Goal: Task Accomplishment & Management: Manage account settings

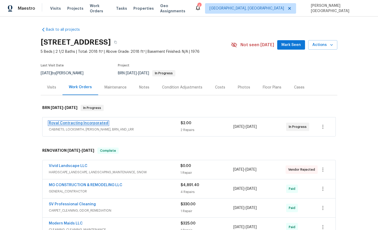
click at [81, 124] on link "Royal Contracting Incorporated" at bounding box center [78, 123] width 59 height 4
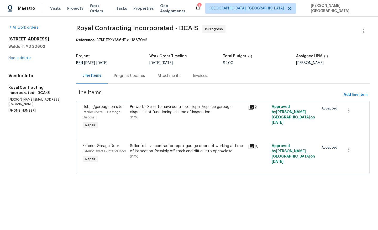
click at [142, 76] on div "Progress Updates" at bounding box center [129, 75] width 31 height 5
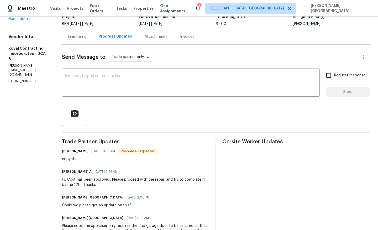
scroll to position [41, 0]
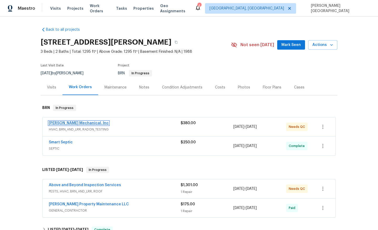
click at [72, 124] on link "JH Martin Mechanical, Inc" at bounding box center [79, 123] width 60 height 4
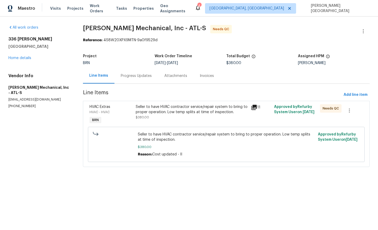
click at [185, 103] on div "Seller to have HVAC contractor service/repair system to bring to proper operati…" at bounding box center [191, 115] width 115 height 24
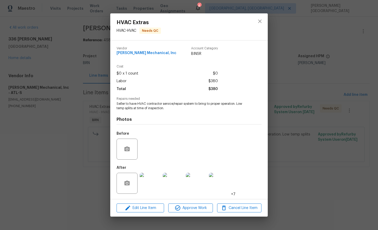
click at [148, 186] on img at bounding box center [149, 183] width 21 height 21
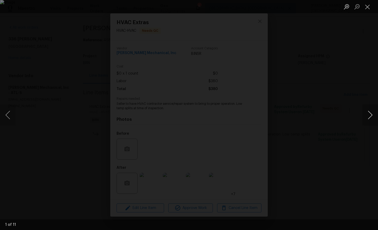
click at [369, 112] on button "Next image" at bounding box center [370, 114] width 16 height 21
click at [370, 114] on button "Next image" at bounding box center [370, 114] width 16 height 21
click at [371, 116] on button "Next image" at bounding box center [370, 114] width 16 height 21
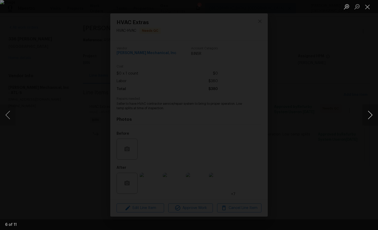
click at [371, 118] on button "Next image" at bounding box center [370, 114] width 16 height 21
click at [371, 117] on button "Next image" at bounding box center [370, 114] width 16 height 21
click at [345, 76] on div "Lightbox" at bounding box center [189, 115] width 378 height 230
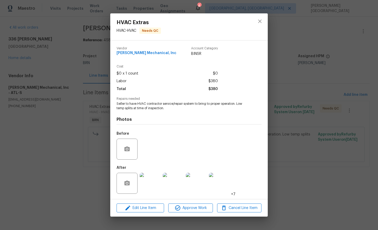
click at [344, 78] on div "HVAC Extras HVAC - HVAC Needs QC Vendor JH Martin Mechanical, Inc Account Categ…" at bounding box center [189, 115] width 378 height 230
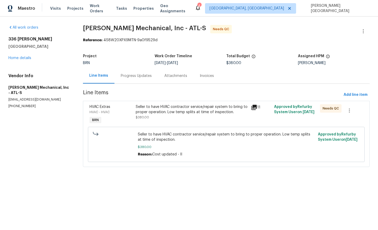
click at [168, 112] on div "Seller to have HVAC contractor service/repair system to bring to proper operati…" at bounding box center [192, 109] width 112 height 10
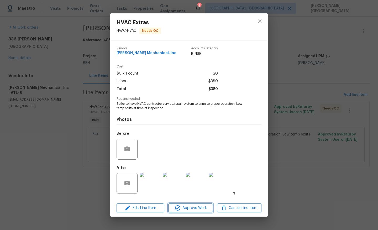
click at [182, 208] on span "Approve Work" at bounding box center [190, 208] width 41 height 7
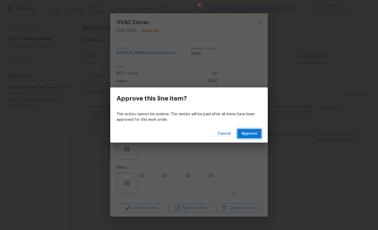
click at [255, 135] on span "Approve" at bounding box center [249, 133] width 16 height 7
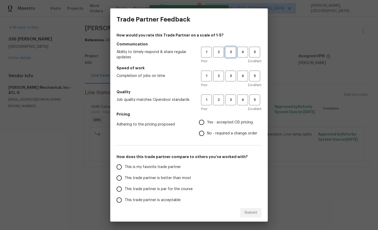
click at [230, 54] on span "3" at bounding box center [230, 52] width 10 height 6
click at [230, 80] on button "3" at bounding box center [230, 76] width 11 height 11
click at [230, 96] on button "3" at bounding box center [230, 99] width 11 height 11
click at [198, 136] on input "No - required a change order" at bounding box center [201, 133] width 11 height 11
radio input "true"
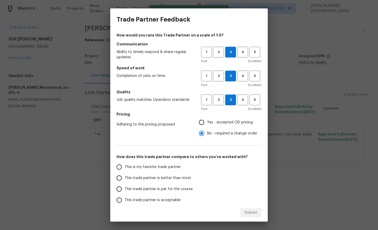
click at [162, 175] on span "This trade partner is better than most" at bounding box center [158, 178] width 66 height 6
click at [125, 175] on input "This trade partner is better than most" at bounding box center [119, 177] width 11 height 11
click at [250, 214] on span "Submit" at bounding box center [250, 212] width 13 height 7
radio input "true"
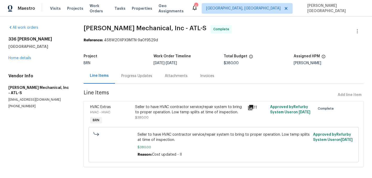
click at [202, 81] on div "Invoices" at bounding box center [207, 75] width 27 height 15
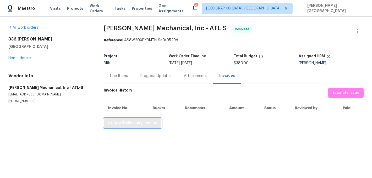
click at [138, 125] on span "Create Preliminary Invoice" at bounding box center [132, 123] width 49 height 7
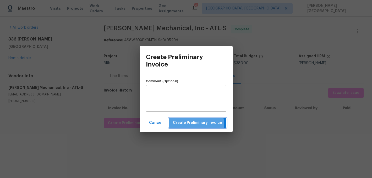
click at [182, 126] on button "Create Preliminary Invoice" at bounding box center [198, 123] width 58 height 10
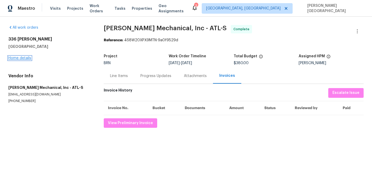
click at [18, 57] on link "Home details" at bounding box center [19, 58] width 23 height 4
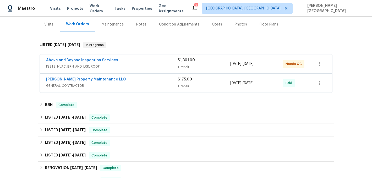
scroll to position [68, 0]
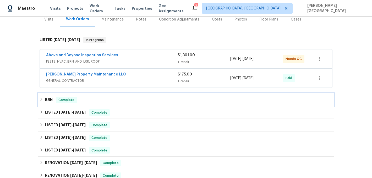
click at [52, 103] on div "BRN Complete" at bounding box center [186, 99] width 296 height 13
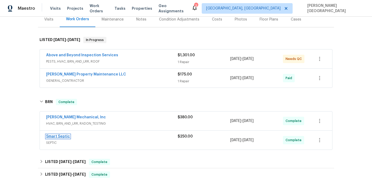
click at [64, 135] on link "Smart Septic" at bounding box center [58, 136] width 24 height 4
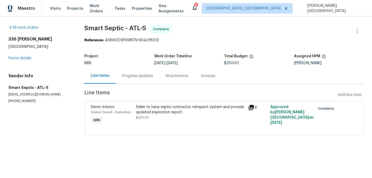
click at [217, 77] on div "Invoices" at bounding box center [208, 75] width 27 height 15
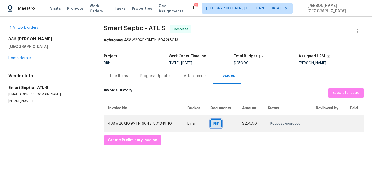
click at [219, 122] on span "PDF" at bounding box center [217, 123] width 8 height 5
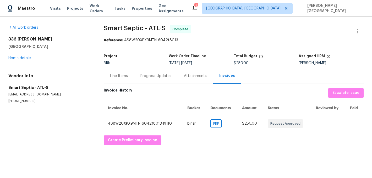
click at [112, 27] on span "Smart Septic - ATL-S" at bounding box center [135, 28] width 62 height 6
click at [129, 27] on span "Smart Septic - ATL-S" at bounding box center [135, 28] width 62 height 6
copy span "Smart Septic"
click at [125, 76] on div "Line Items" at bounding box center [119, 75] width 18 height 5
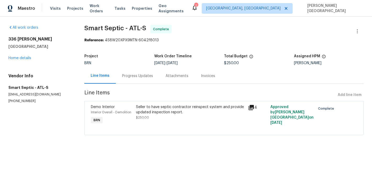
click at [193, 117] on div "Seller to have septic contractor reinspect system and provide updated inspectio…" at bounding box center [190, 112] width 109 height 16
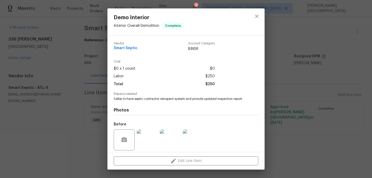
scroll to position [42, 0]
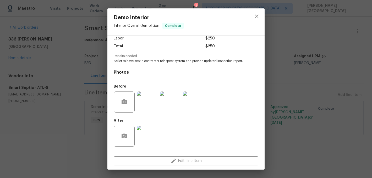
click at [143, 59] on span "Seller to have septic contractor reinspect system and provide updated inspectio…" at bounding box center [179, 61] width 130 height 4
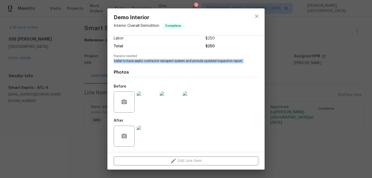
click at [143, 59] on span "Seller to have septic contractor reinspect system and provide updated inspectio…" at bounding box center [179, 61] width 130 height 4
copy span "Seller to have septic contractor reinspect system and provide updated inspectio…"
click at [168, 100] on img at bounding box center [170, 101] width 21 height 21
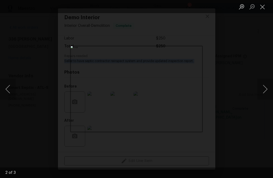
click at [243, 81] on div "Lightbox" at bounding box center [136, 89] width 273 height 178
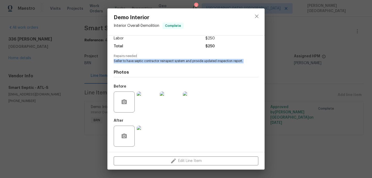
click at [147, 132] on img at bounding box center [147, 135] width 21 height 21
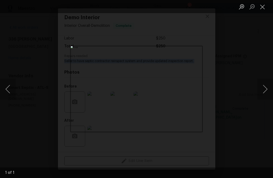
click at [254, 61] on div "Lightbox" at bounding box center [136, 89] width 273 height 178
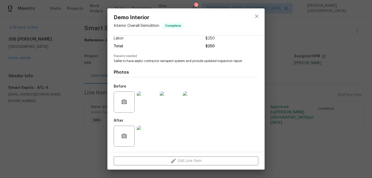
click at [321, 54] on div "Demo Interior Interior Overall - Demolition Complete Vendor Smart Septic Accoun…" at bounding box center [186, 89] width 372 height 178
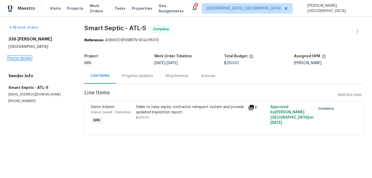
click at [21, 57] on link "Home details" at bounding box center [19, 58] width 23 height 4
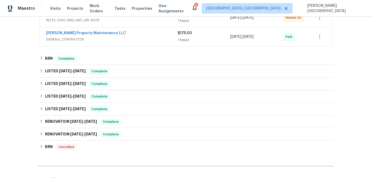
scroll to position [128, 0]
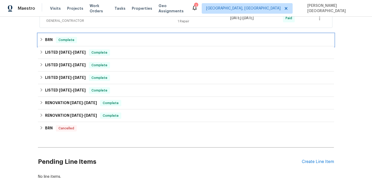
click at [46, 38] on h6 "BRN" at bounding box center [49, 40] width 8 height 6
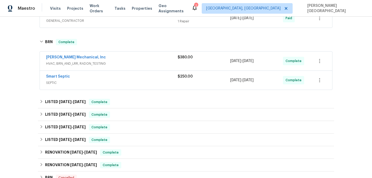
click at [68, 55] on span "JH Martin Mechanical, Inc" at bounding box center [76, 57] width 60 height 5
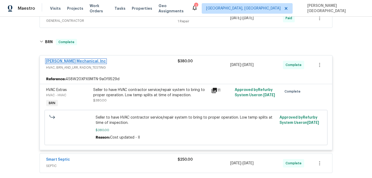
click at [71, 62] on link "JH Martin Mechanical, Inc" at bounding box center [76, 61] width 60 height 4
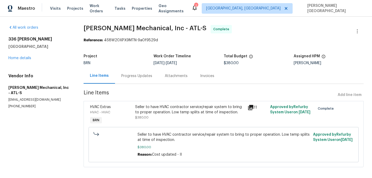
click at [86, 26] on span "JH Martin Mechanical, Inc - ATL-S" at bounding box center [145, 28] width 123 height 6
click at [133, 28] on span "JH Martin Mechanical, Inc - ATL-S" at bounding box center [145, 28] width 123 height 6
copy span "JH Martin Mechanical"
click at [100, 73] on div "Line Items" at bounding box center [99, 75] width 19 height 5
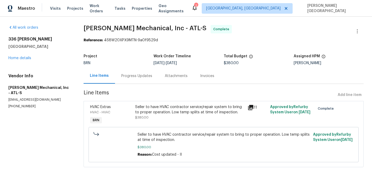
click at [160, 114] on div "Seller to have HVAC contractor service/repair system to bring to proper operati…" at bounding box center [190, 109] width 110 height 10
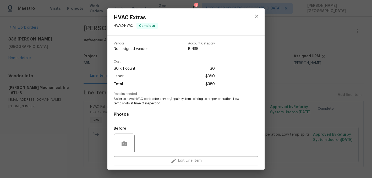
click at [151, 106] on div "Photos Before After +7" at bounding box center [186, 148] width 145 height 86
click at [143, 100] on span "Seller to have HVAC contractor service/repair system to bring to proper operati…" at bounding box center [179, 100] width 130 height 9
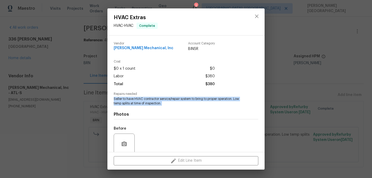
click at [143, 100] on span "Seller to have HVAC contractor service/repair system to bring to proper operati…" at bounding box center [179, 100] width 130 height 9
copy span "Seller to have HVAC contractor service/repair system to bring to proper operati…"
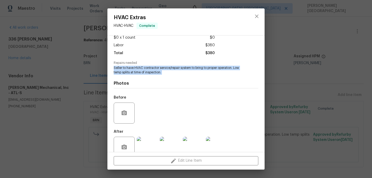
scroll to position [42, 0]
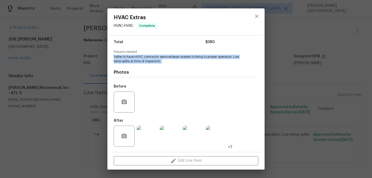
copy span "Seller to have HVAC contractor service/repair system to bring to proper operati…"
click at [172, 136] on img at bounding box center [170, 135] width 21 height 21
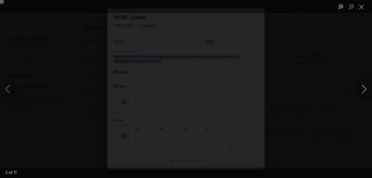
click at [359, 90] on button "Next image" at bounding box center [365, 88] width 16 height 21
click at [363, 90] on button "Next image" at bounding box center [365, 88] width 16 height 21
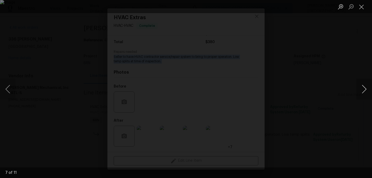
click at [363, 90] on button "Next image" at bounding box center [365, 88] width 16 height 21
click at [366, 94] on button "Next image" at bounding box center [365, 88] width 16 height 21
click at [341, 88] on div "Lightbox" at bounding box center [186, 89] width 372 height 178
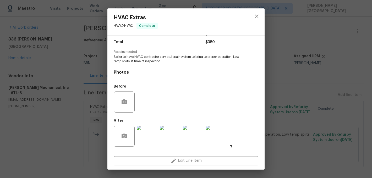
click at [329, 82] on div "HVAC Extras HVAC - HVAC Complete Vendor JH Martin Mechanical, Inc Account Categ…" at bounding box center [186, 89] width 372 height 178
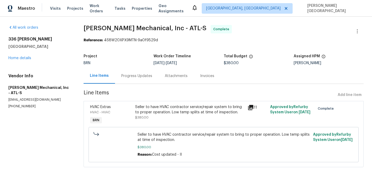
click at [210, 78] on div "Invoices" at bounding box center [207, 75] width 14 height 5
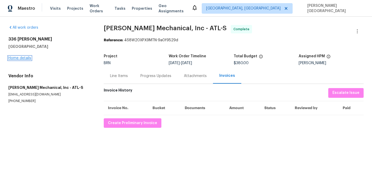
click at [23, 57] on link "Home details" at bounding box center [19, 58] width 23 height 4
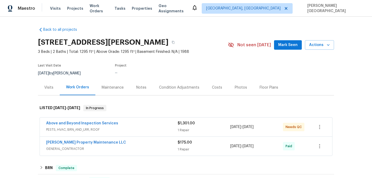
scroll to position [81, 0]
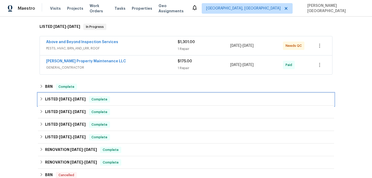
click at [50, 94] on div "LISTED 7/22/25 - 7/28/25 Complete" at bounding box center [186, 99] width 296 height 13
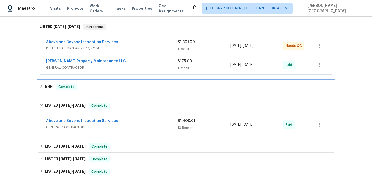
click at [49, 86] on h6 "BRN" at bounding box center [49, 86] width 8 height 6
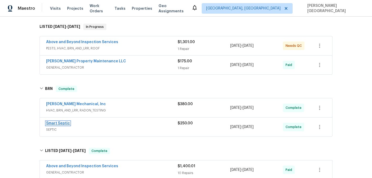
click at [62, 123] on link "Smart Septic" at bounding box center [58, 123] width 24 height 4
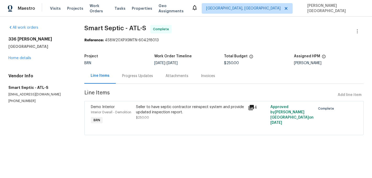
click at [207, 77] on div "Invoices" at bounding box center [208, 75] width 14 height 5
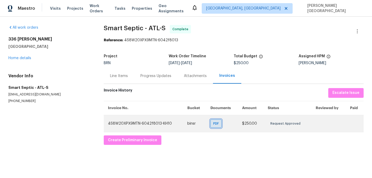
click at [218, 126] on div "PDF" at bounding box center [216, 123] width 11 height 8
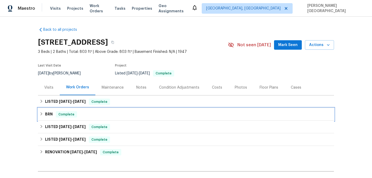
click at [53, 111] on div "BRN Complete" at bounding box center [186, 114] width 293 height 6
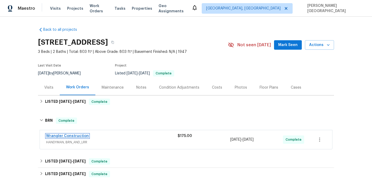
click at [71, 137] on link "Wrangler Construction" at bounding box center [67, 136] width 43 height 4
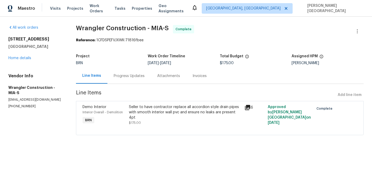
click at [206, 82] on div "Invoices" at bounding box center [199, 75] width 27 height 15
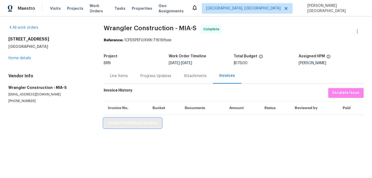
click at [138, 126] on span "Create Preliminary Invoice" at bounding box center [132, 123] width 49 height 7
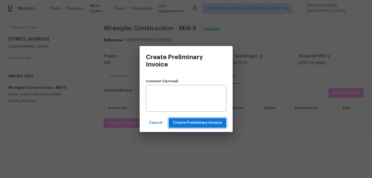
click at [176, 122] on span "Create Preliminary Invoice" at bounding box center [197, 122] width 49 height 7
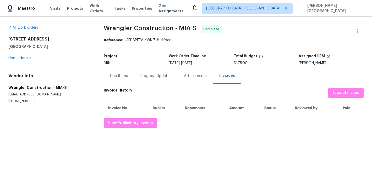
click at [115, 26] on span "Wrangler Construction - MIA-S" at bounding box center [150, 28] width 93 height 6
click at [168, 27] on span "Wrangler Construction - MIA-S" at bounding box center [150, 28] width 93 height 6
copy span "Wrangler Construction"
click at [111, 78] on div "Line Items" at bounding box center [119, 75] width 18 height 5
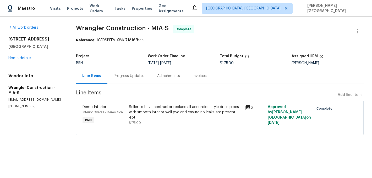
click at [150, 112] on div "Seller to have contractor replace all accordion style drain pipes with smooth i…" at bounding box center [185, 112] width 113 height 16
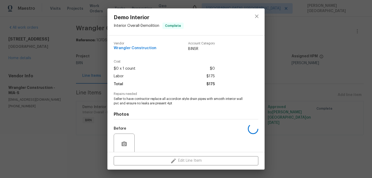
click at [139, 89] on div "Cost $0 x 1 count $0 Labor $175 Total $175" at bounding box center [186, 76] width 145 height 32
click at [141, 99] on span "Seller to have contractor replace all accordion style drain pipes with smooth i…" at bounding box center [179, 100] width 130 height 9
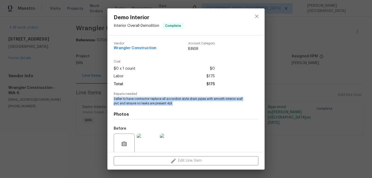
click at [141, 99] on span "Seller to have contractor replace all accordion style drain pipes with smooth i…" at bounding box center [179, 100] width 130 height 9
copy span "Seller to have contractor replace all accordion style drain pipes with smooth i…"
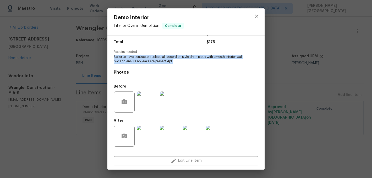
click at [152, 100] on img at bounding box center [147, 101] width 21 height 21
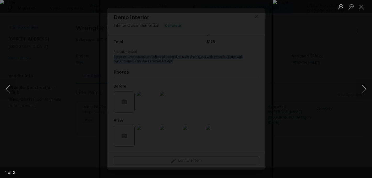
click at [332, 37] on div "Lightbox" at bounding box center [186, 89] width 372 height 178
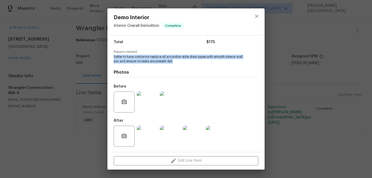
click at [168, 139] on img at bounding box center [170, 135] width 21 height 21
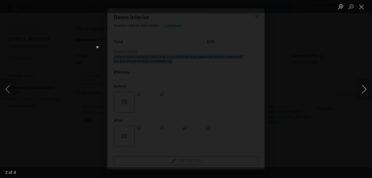
click at [366, 84] on button "Next image" at bounding box center [365, 88] width 16 height 21
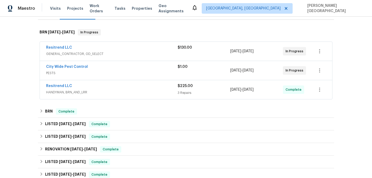
scroll to position [88, 0]
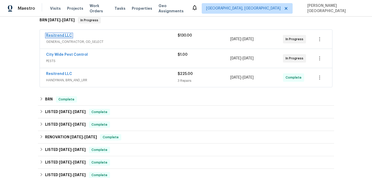
click at [66, 34] on link "Resitrend LLC" at bounding box center [59, 36] width 26 height 4
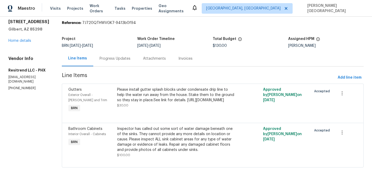
scroll to position [27, 0]
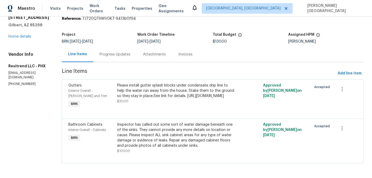
click at [28, 33] on div "2199 E Gillcrest Rd Gilbert, AZ 85298 Home details" at bounding box center [28, 27] width 41 height 24
click at [25, 35] on link "Home details" at bounding box center [19, 37] width 23 height 4
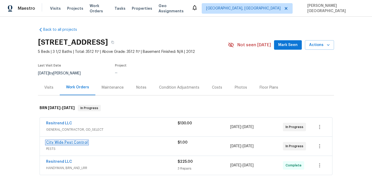
click at [65, 141] on link "City Wide Pest Control" at bounding box center [67, 142] width 42 height 4
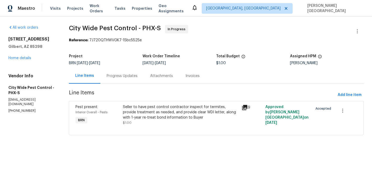
click at [125, 78] on div "Progress Updates" at bounding box center [122, 75] width 31 height 5
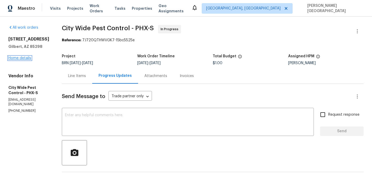
click at [17, 60] on link "Home details" at bounding box center [19, 58] width 23 height 4
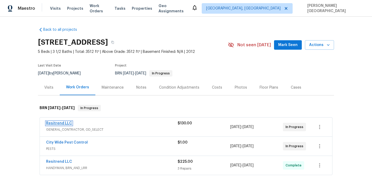
click at [63, 123] on link "Resitrend LLC" at bounding box center [59, 123] width 26 height 4
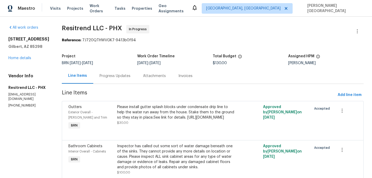
click at [144, 77] on div "Attachments" at bounding box center [154, 75] width 23 height 5
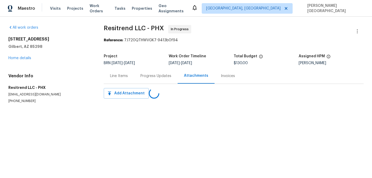
click at [127, 78] on div "Line Items" at bounding box center [119, 75] width 30 height 15
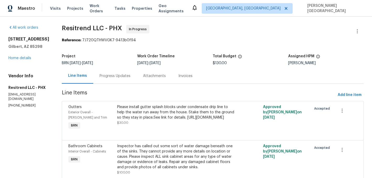
click at [139, 79] on div "Attachments" at bounding box center [154, 75] width 35 height 15
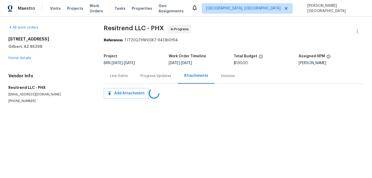
click at [137, 79] on div "Progress Updates" at bounding box center [156, 75] width 44 height 15
